Goal: Task Accomplishment & Management: Use online tool/utility

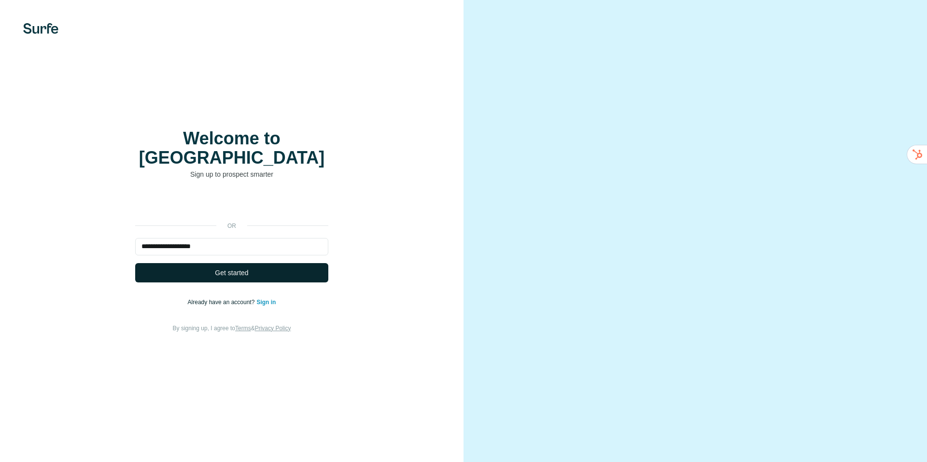
click at [247, 268] on span "Get started" at bounding box center [231, 273] width 33 height 10
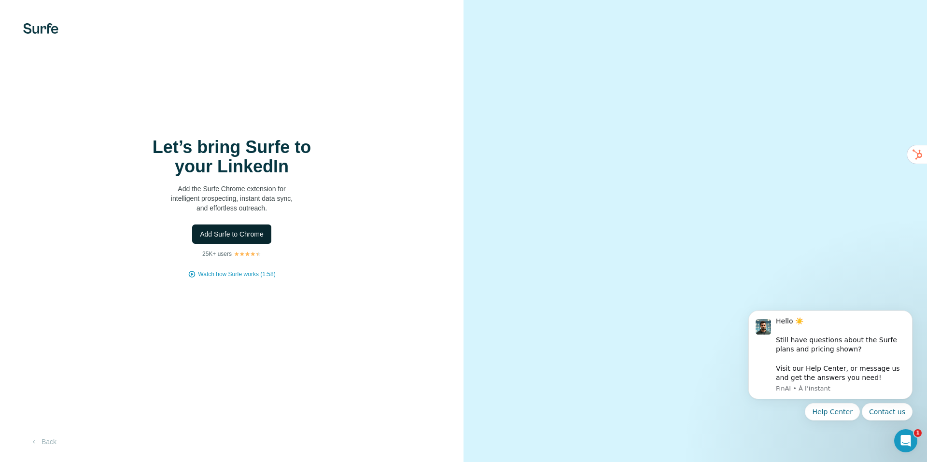
click at [237, 228] on button "Add Surfe to Chrome" at bounding box center [231, 233] width 79 height 19
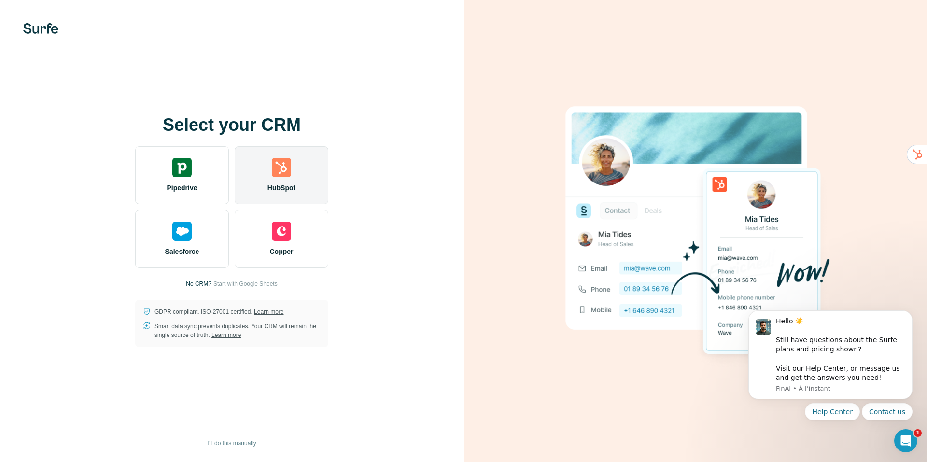
click at [278, 170] on img at bounding box center [281, 167] width 19 height 19
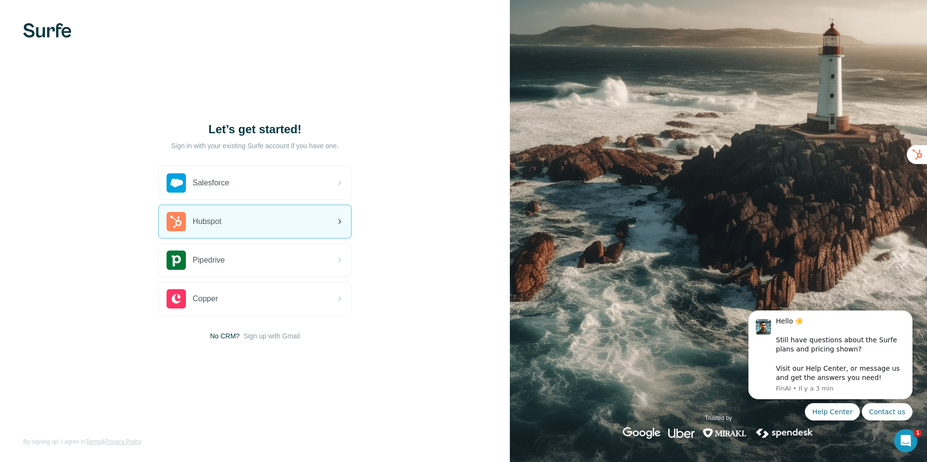
click at [329, 220] on div "Hubspot" at bounding box center [255, 221] width 192 height 33
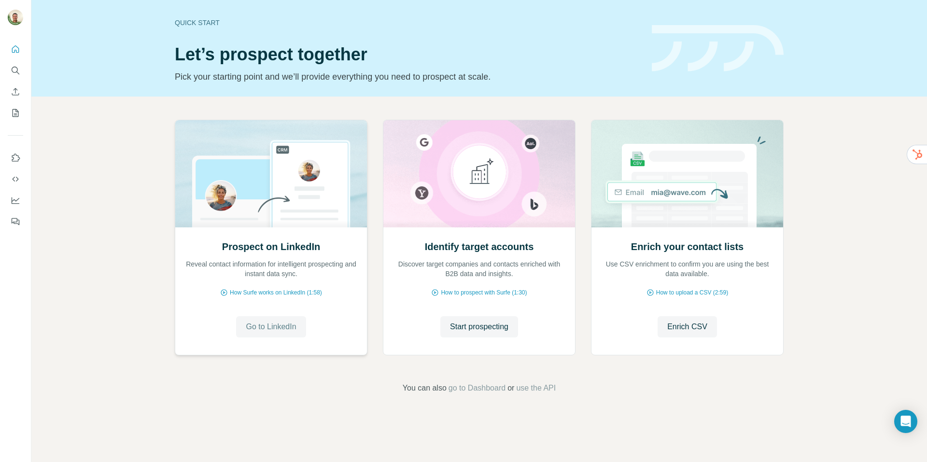
click at [278, 323] on span "Go to LinkedIn" at bounding box center [271, 327] width 50 height 12
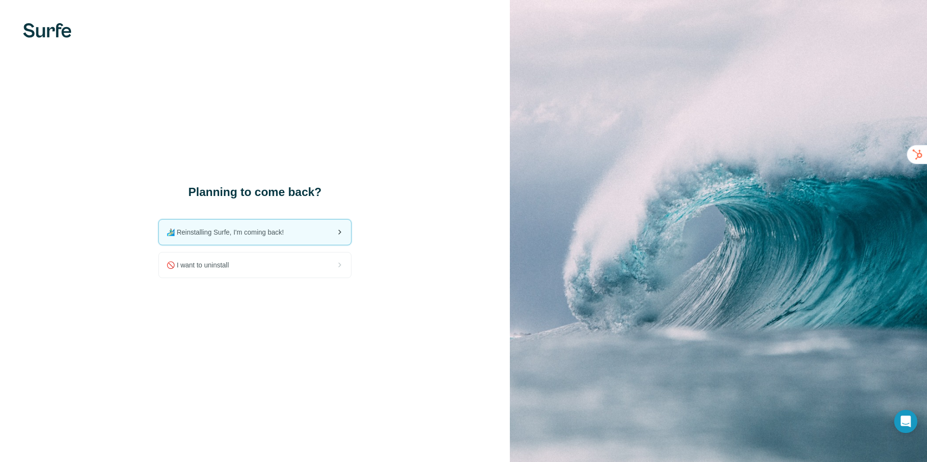
drag, startPoint x: 0, startPoint y: 0, endPoint x: 293, endPoint y: 233, distance: 374.5
click at [292, 233] on span "🏄🏻‍♂️ Reinstalling Surfe, I'm coming back!" at bounding box center [229, 232] width 125 height 10
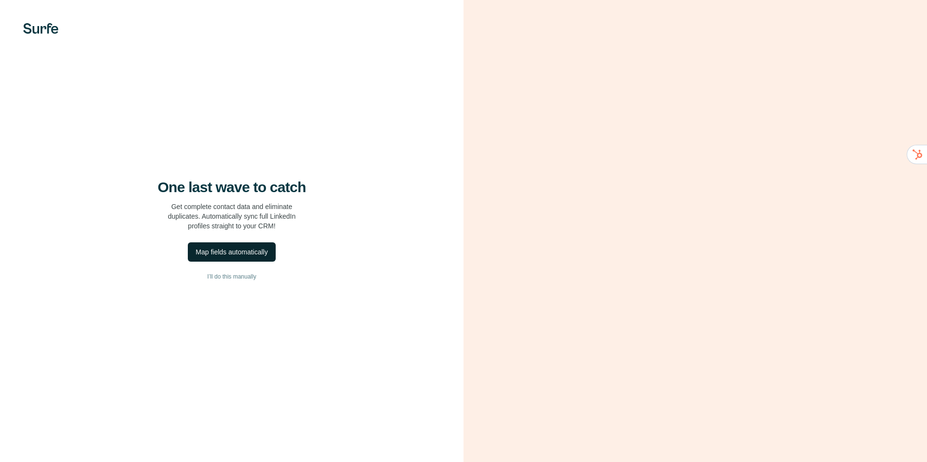
click at [244, 251] on div "Map fields automatically" at bounding box center [232, 252] width 72 height 10
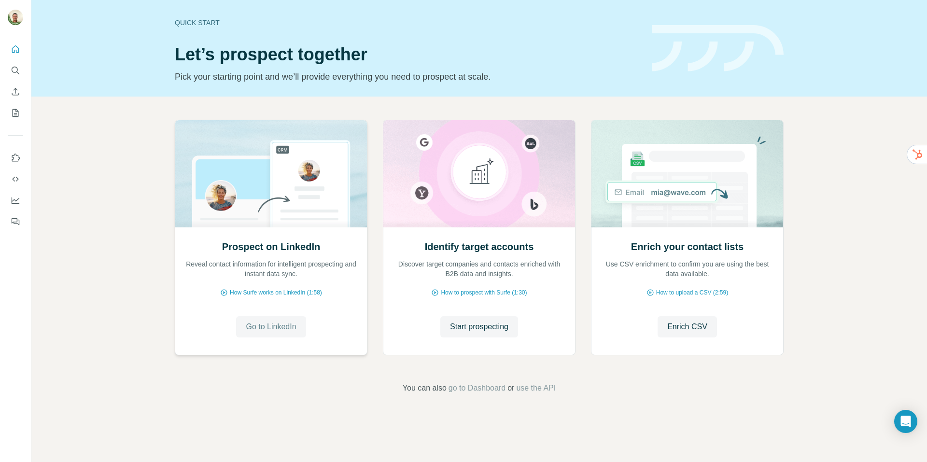
click at [261, 329] on span "Go to LinkedIn" at bounding box center [271, 327] width 50 height 12
